Goal: Transaction & Acquisition: Obtain resource

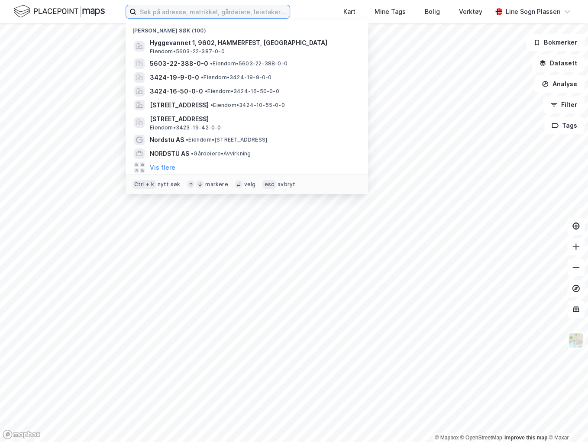
click at [164, 14] on input at bounding box center [212, 11] width 153 height 13
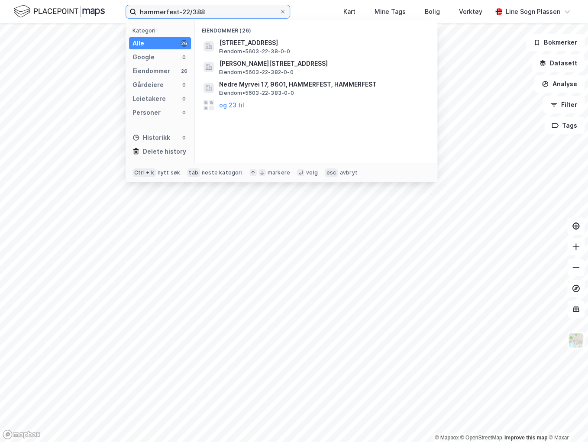
type input "hammerfest-22/388"
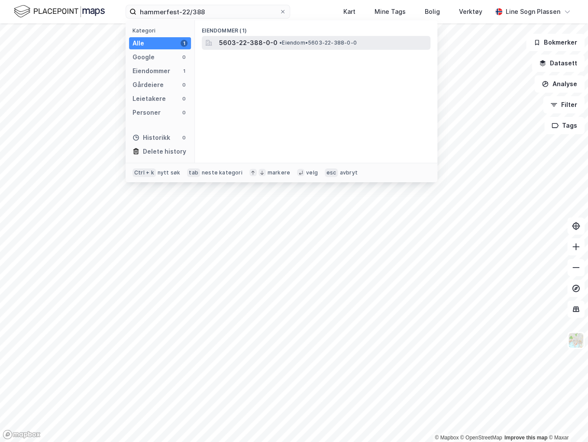
click at [275, 42] on div "5603-22-388-0-0 • Eiendom • 5603-22-388-0-0" at bounding box center [324, 43] width 210 height 10
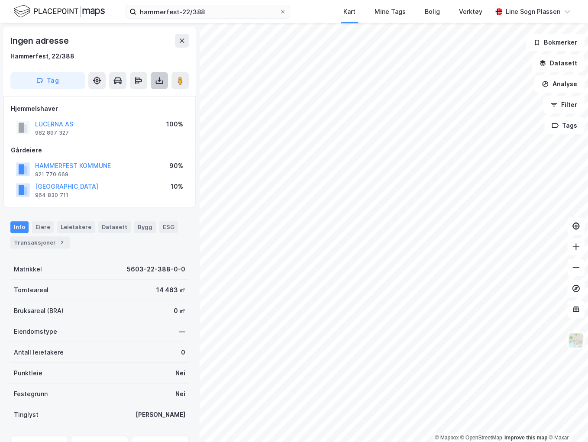
click at [158, 80] on icon at bounding box center [159, 80] width 9 height 9
click at [123, 95] on div "Last ned grunnbok" at bounding box center [116, 97] width 50 height 7
